Goal: Task Accomplishment & Management: Manage account settings

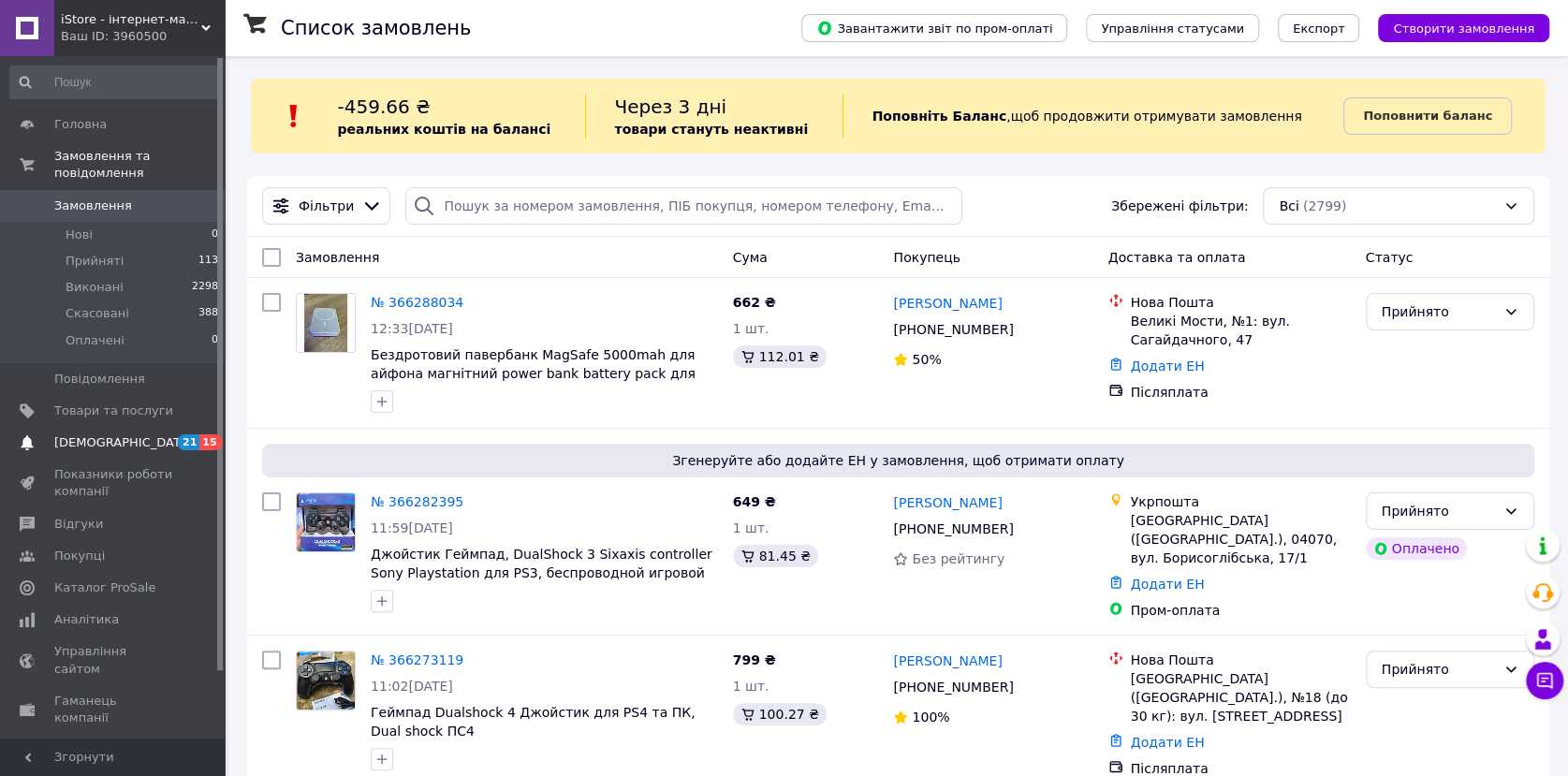
click at [111, 435] on span "[DEMOGRAPHIC_DATA]" at bounding box center [123, 442] width 139 height 17
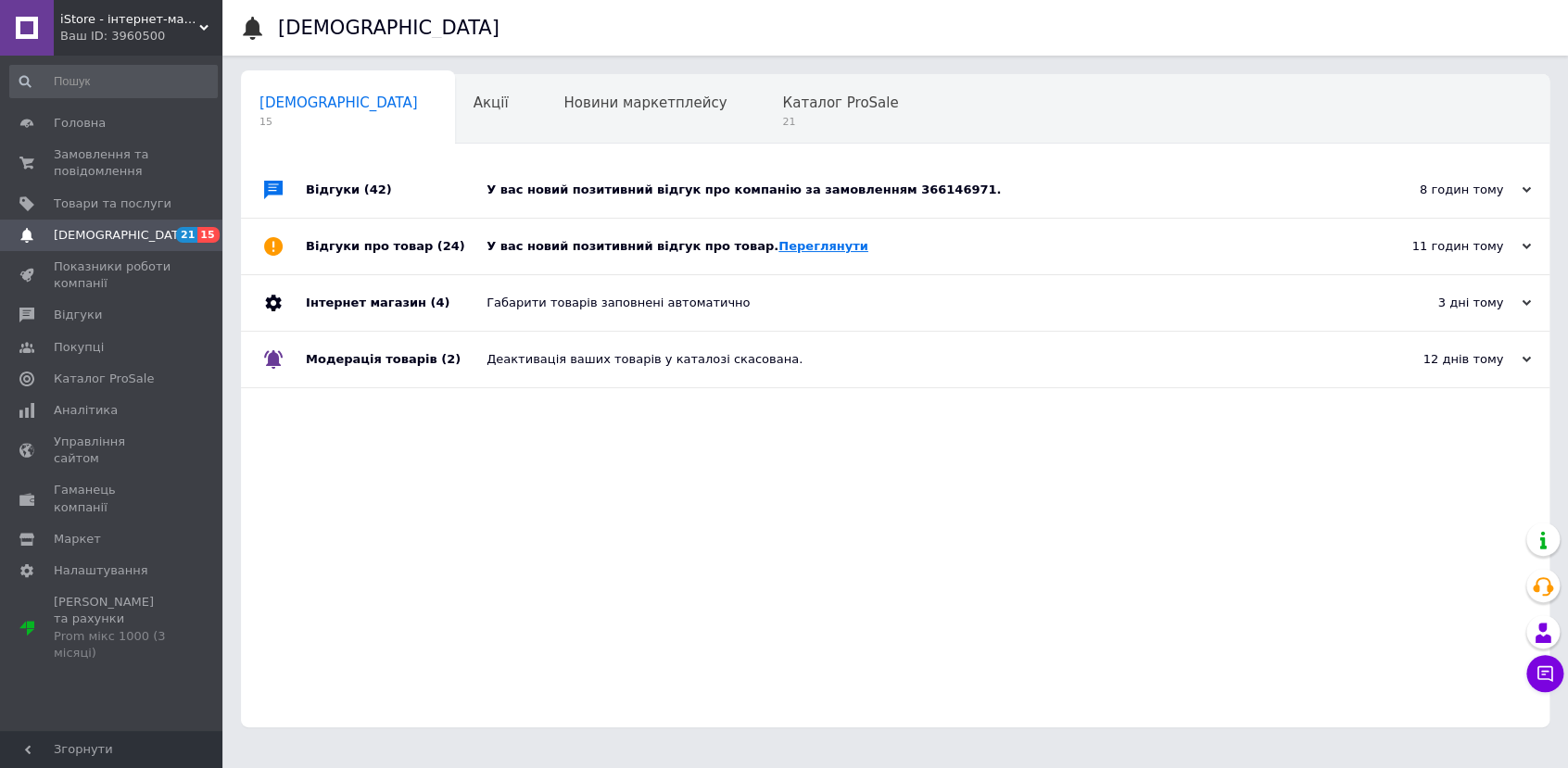
click at [779, 247] on link "Переглянути" at bounding box center [822, 246] width 89 height 13
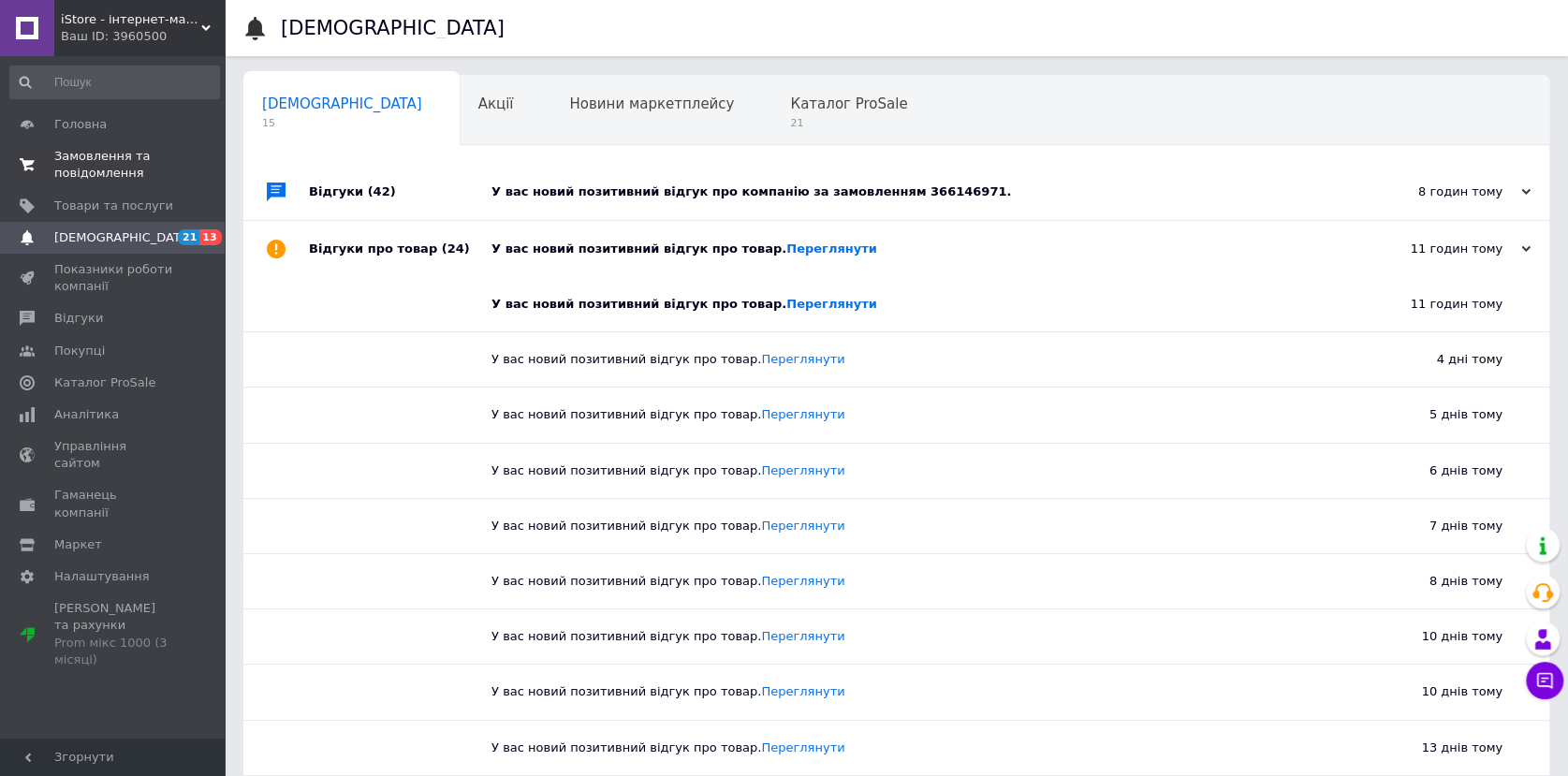
click at [66, 178] on span "Замовлення та повідомлення" at bounding box center [114, 164] width 119 height 34
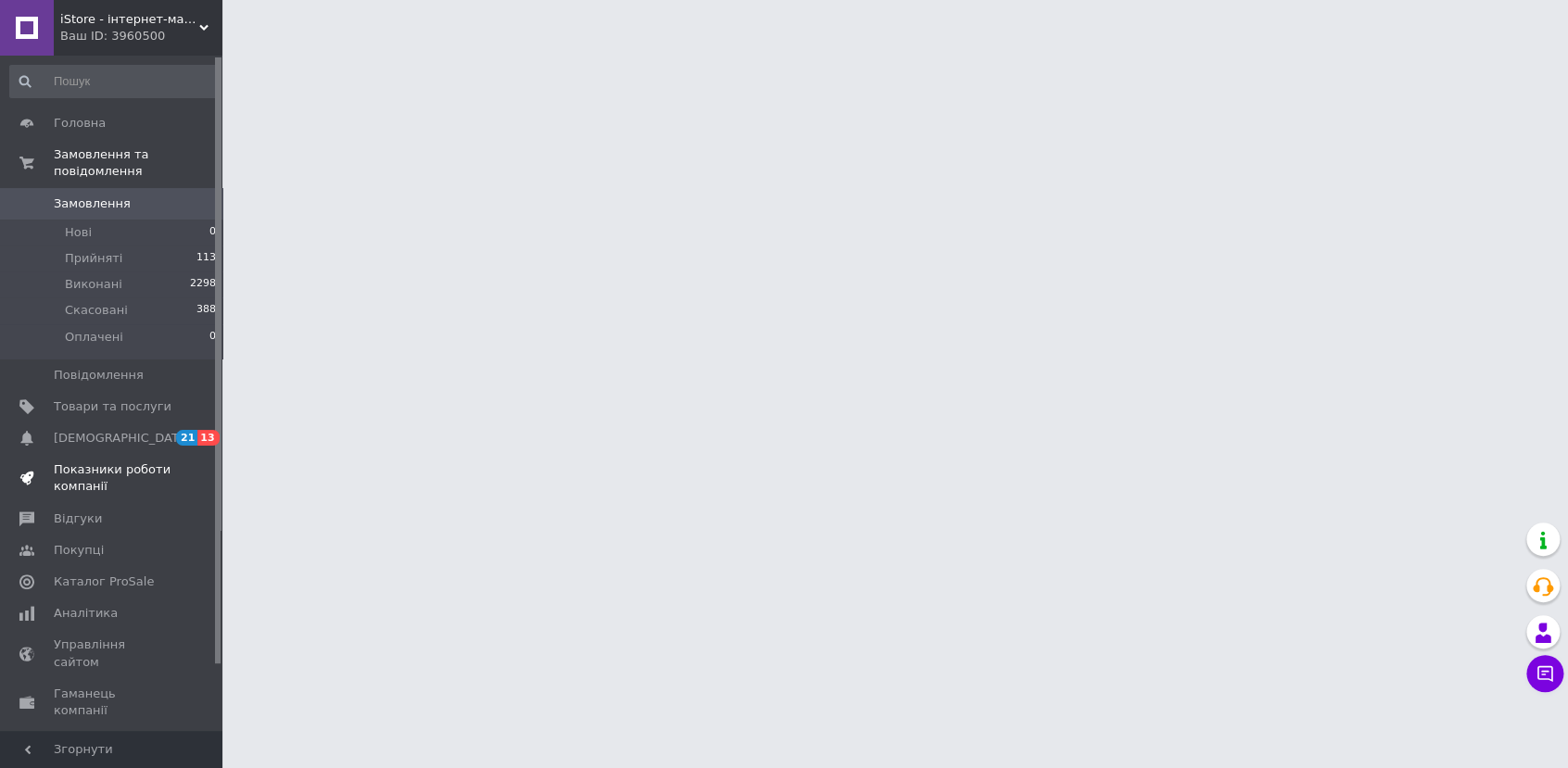
click at [97, 462] on span "Показники роботи компанії" at bounding box center [113, 478] width 117 height 34
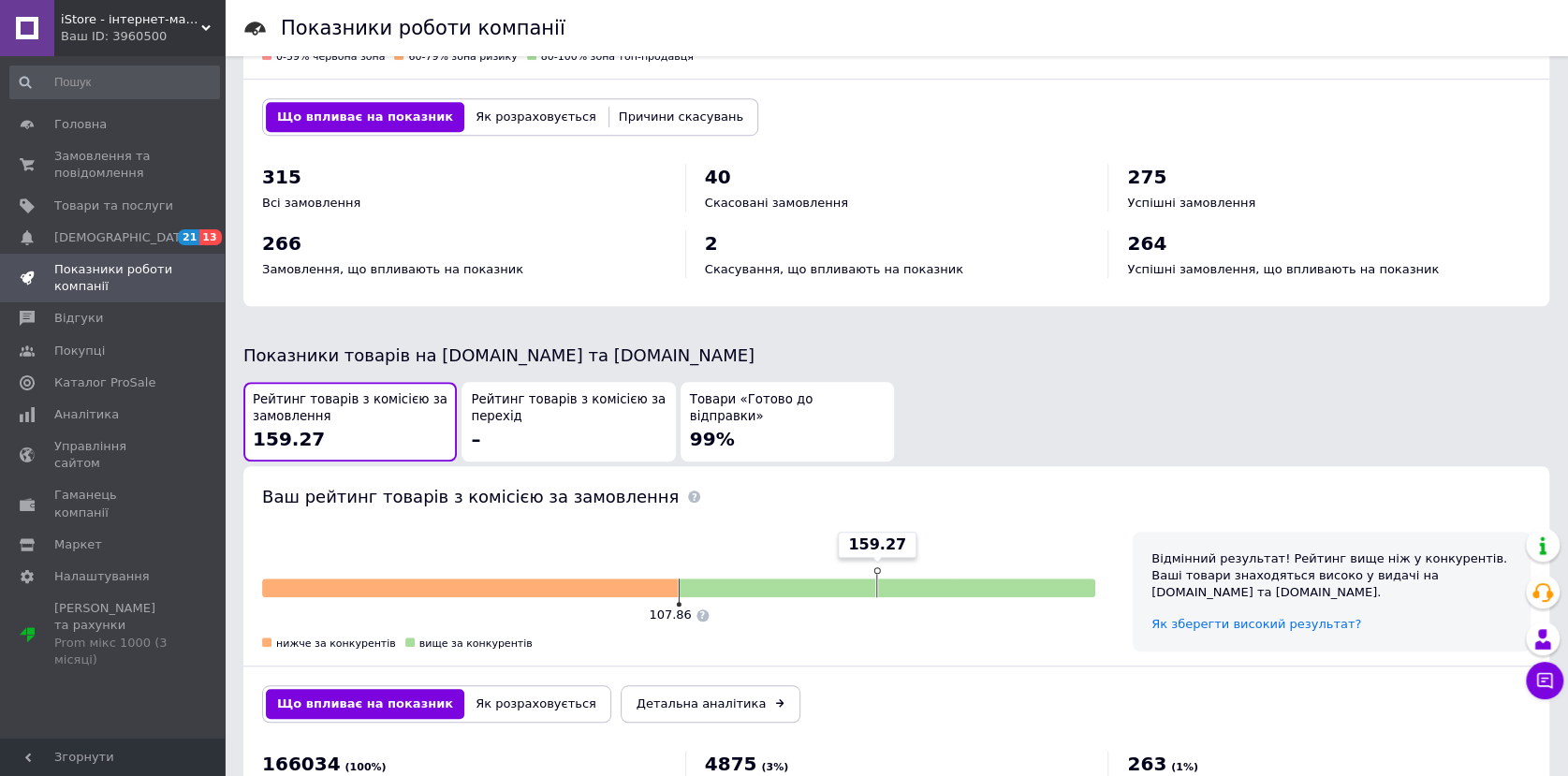
scroll to position [727, 0]
click at [87, 158] on span "Замовлення та повідомлення" at bounding box center [114, 164] width 119 height 34
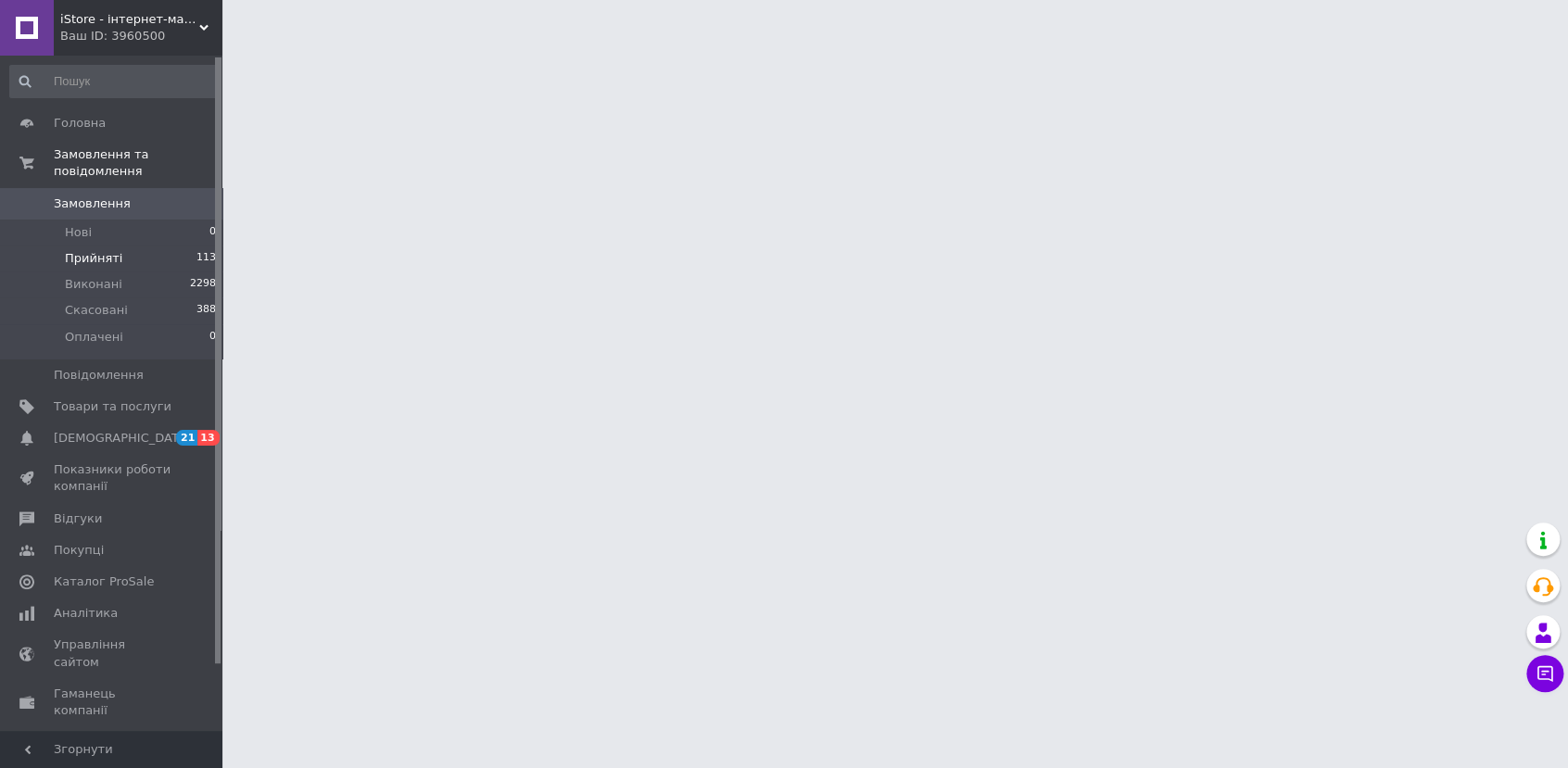
click at [94, 250] on span "Прийняті" at bounding box center [93, 258] width 58 height 16
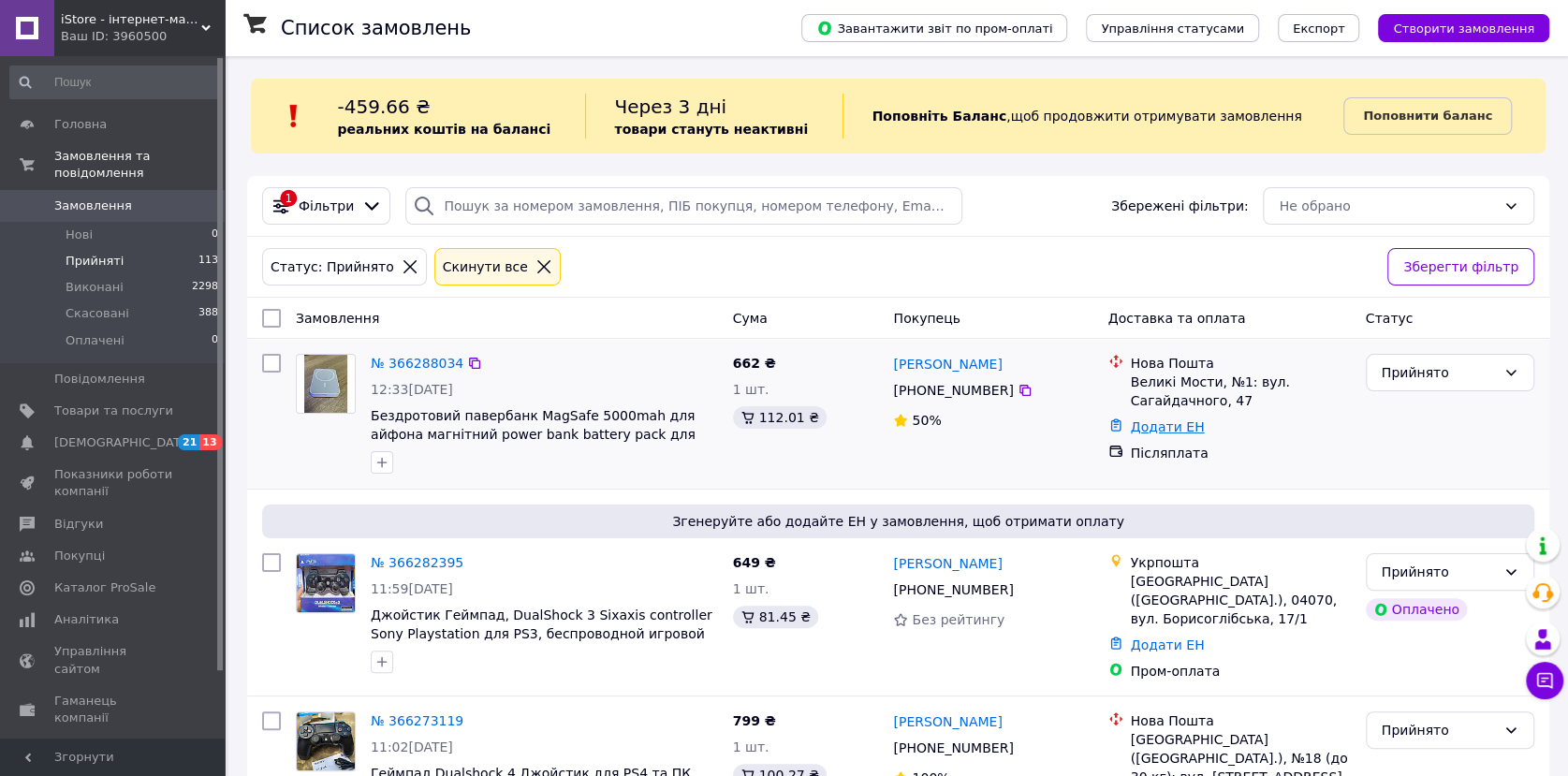
click at [1159, 420] on link "Додати ЕН" at bounding box center [1168, 427] width 74 height 15
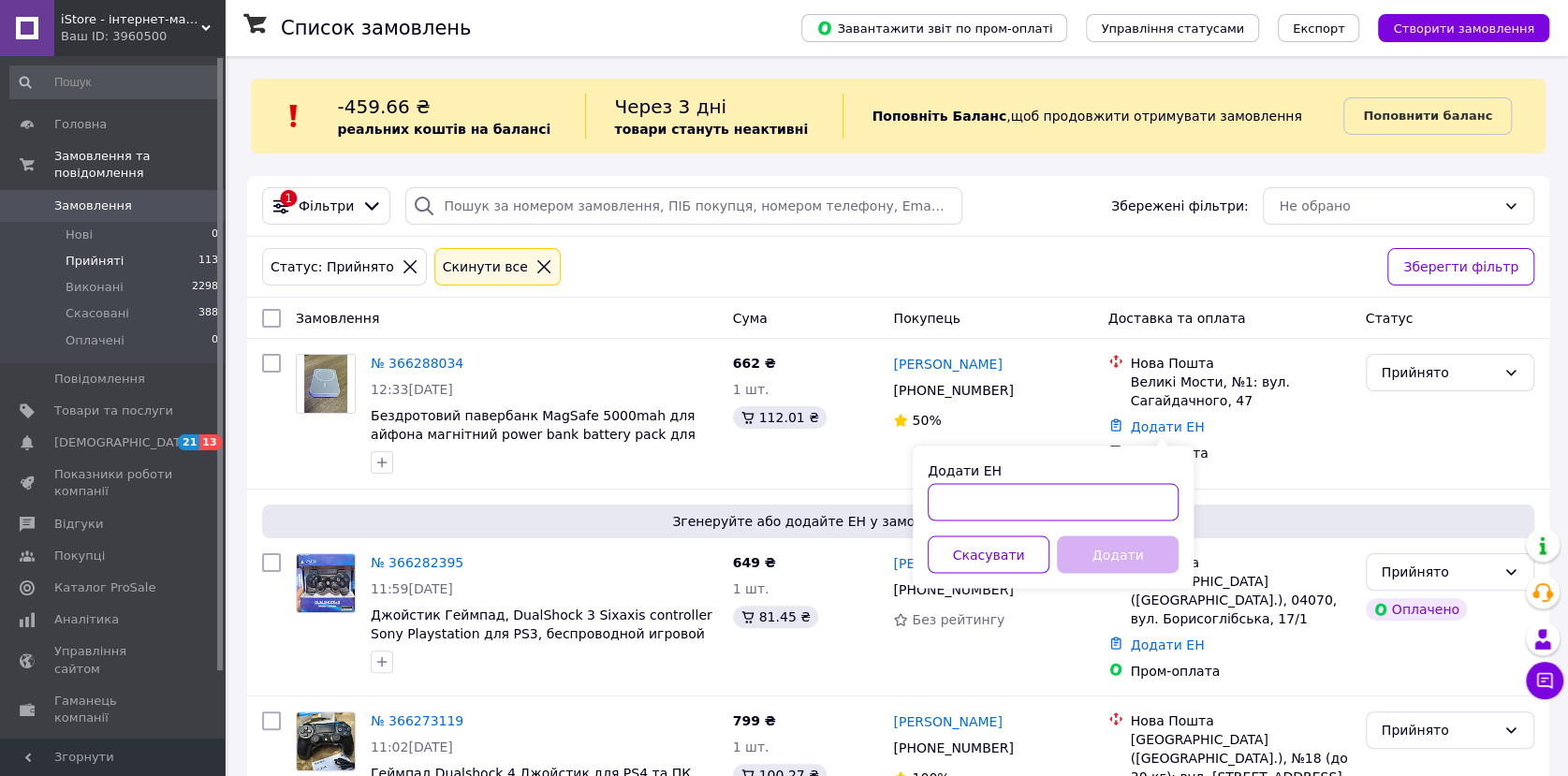
click at [1024, 496] on input "Додати ЕН" at bounding box center [1054, 502] width 251 height 38
paste input "20451269046704"
type input "20451269046704"
click at [1109, 547] on button "Додати" at bounding box center [1117, 554] width 122 height 38
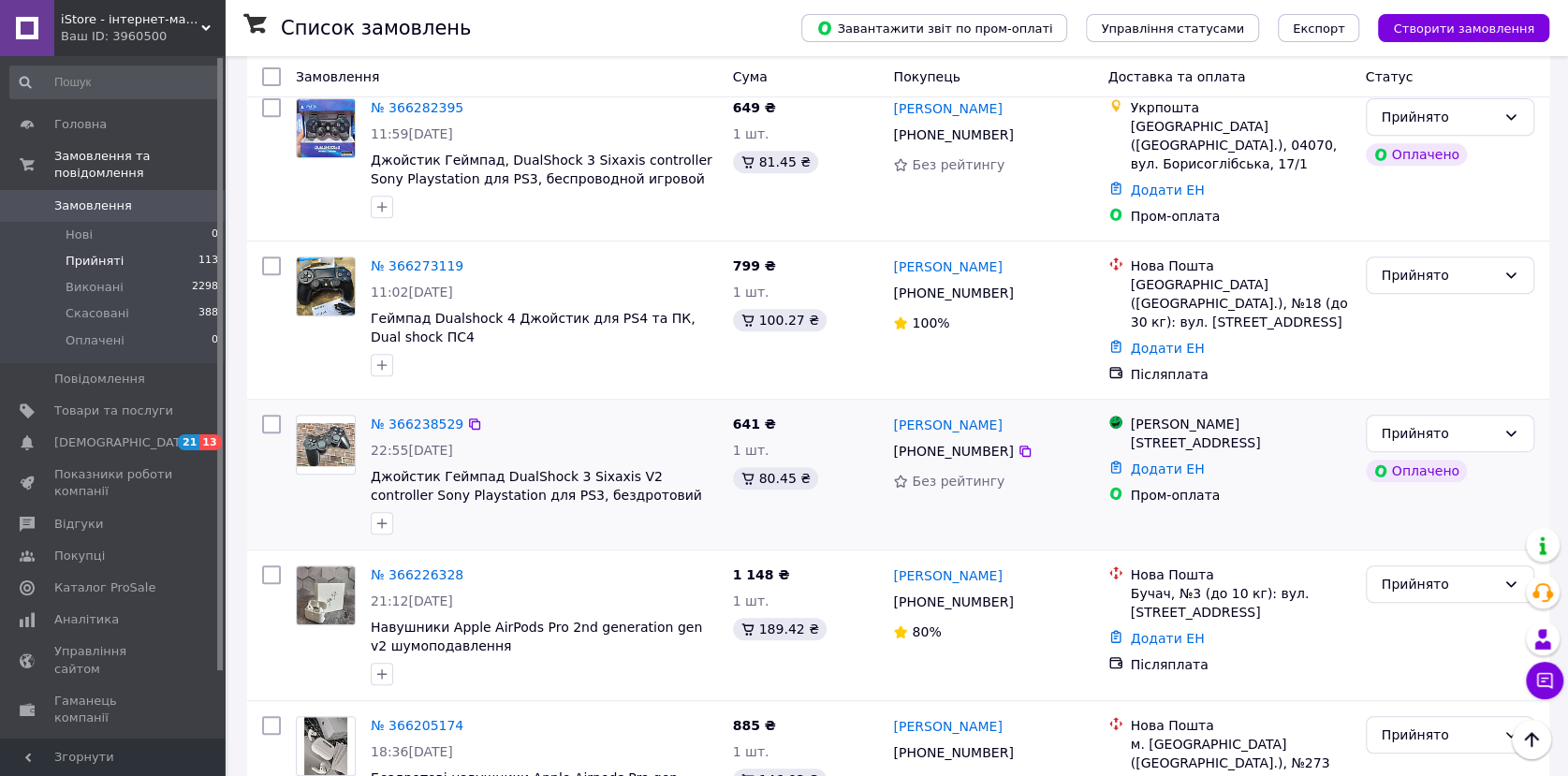
scroll to position [727, 0]
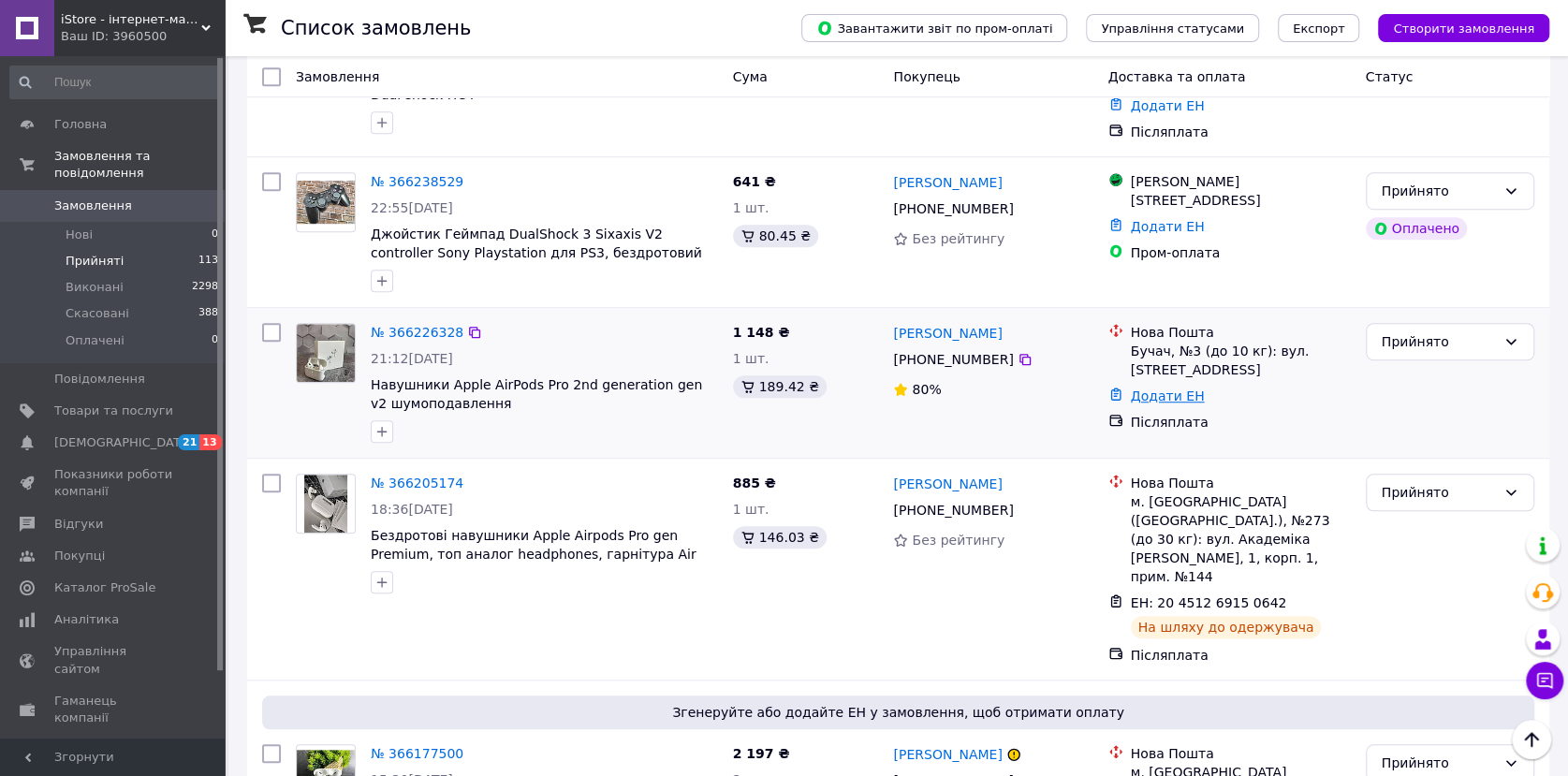
click at [1164, 389] on link "Додати ЕН" at bounding box center [1168, 396] width 74 height 15
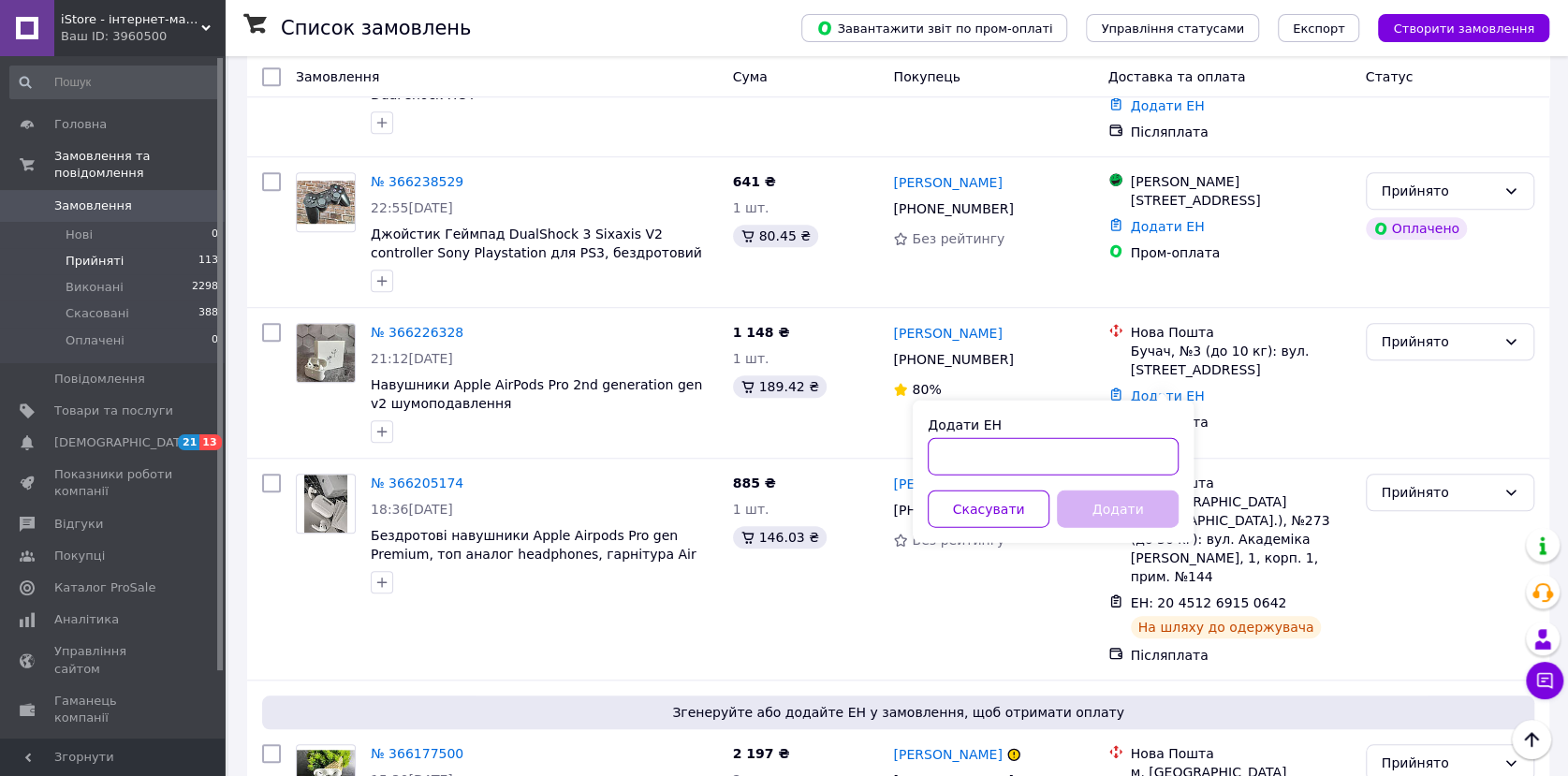
click at [1071, 471] on input "Додати ЕН" at bounding box center [1054, 456] width 251 height 38
type input "59001474862174"
click at [1118, 507] on button "Додати" at bounding box center [1117, 509] width 122 height 38
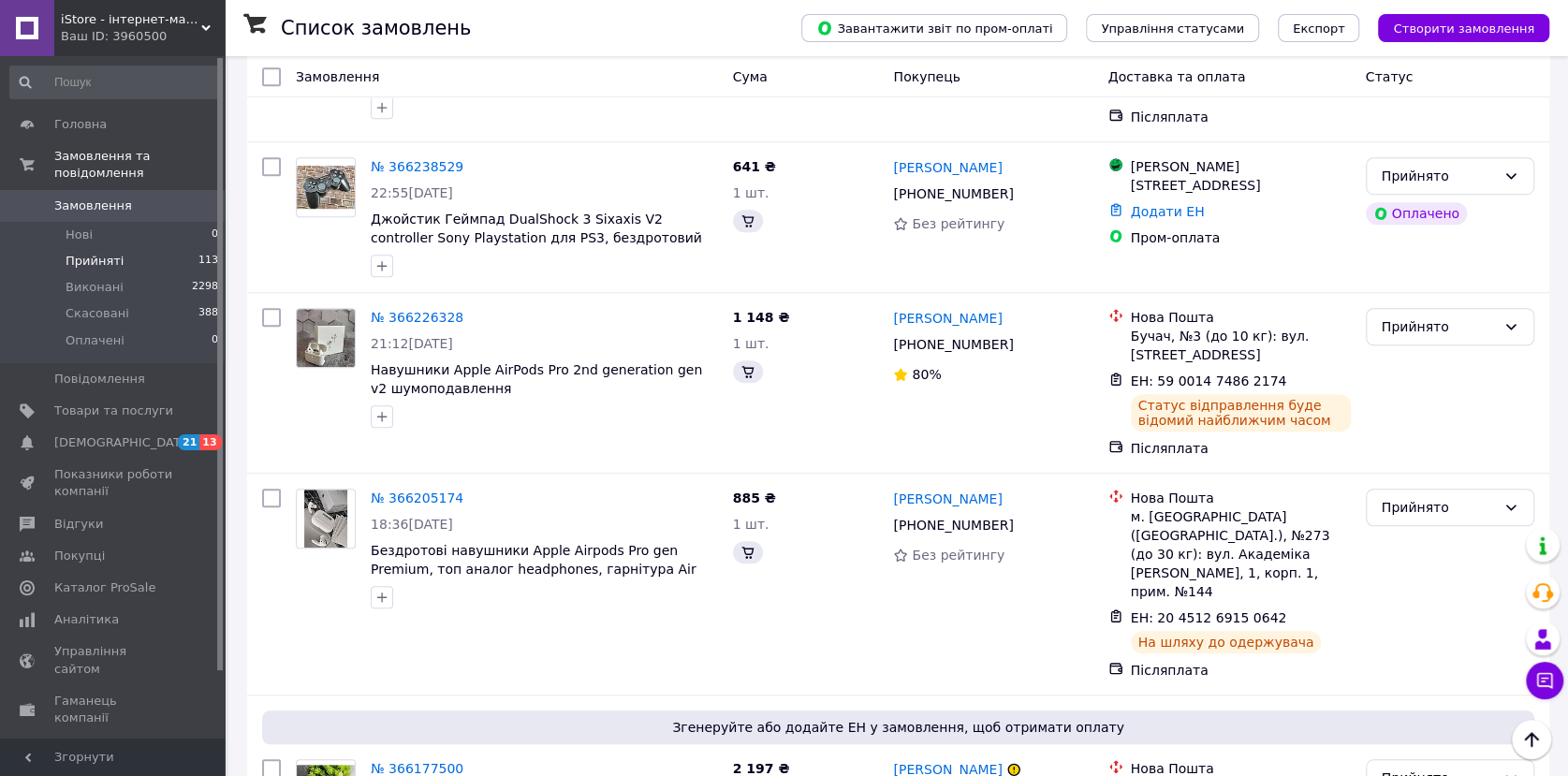
scroll to position [713, 0]
